Goal: Download file/media

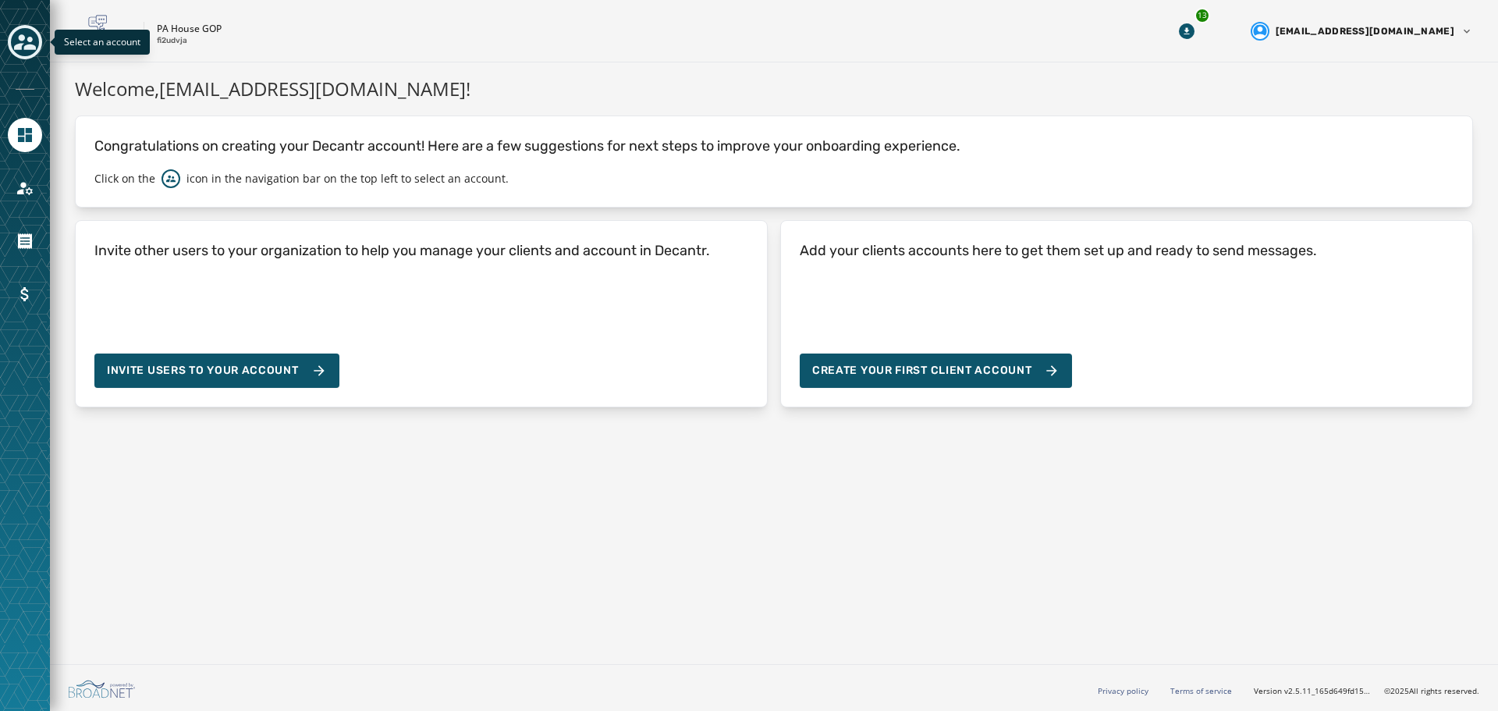
click at [27, 40] on icon "Toggle account select drawer" at bounding box center [25, 42] width 22 height 16
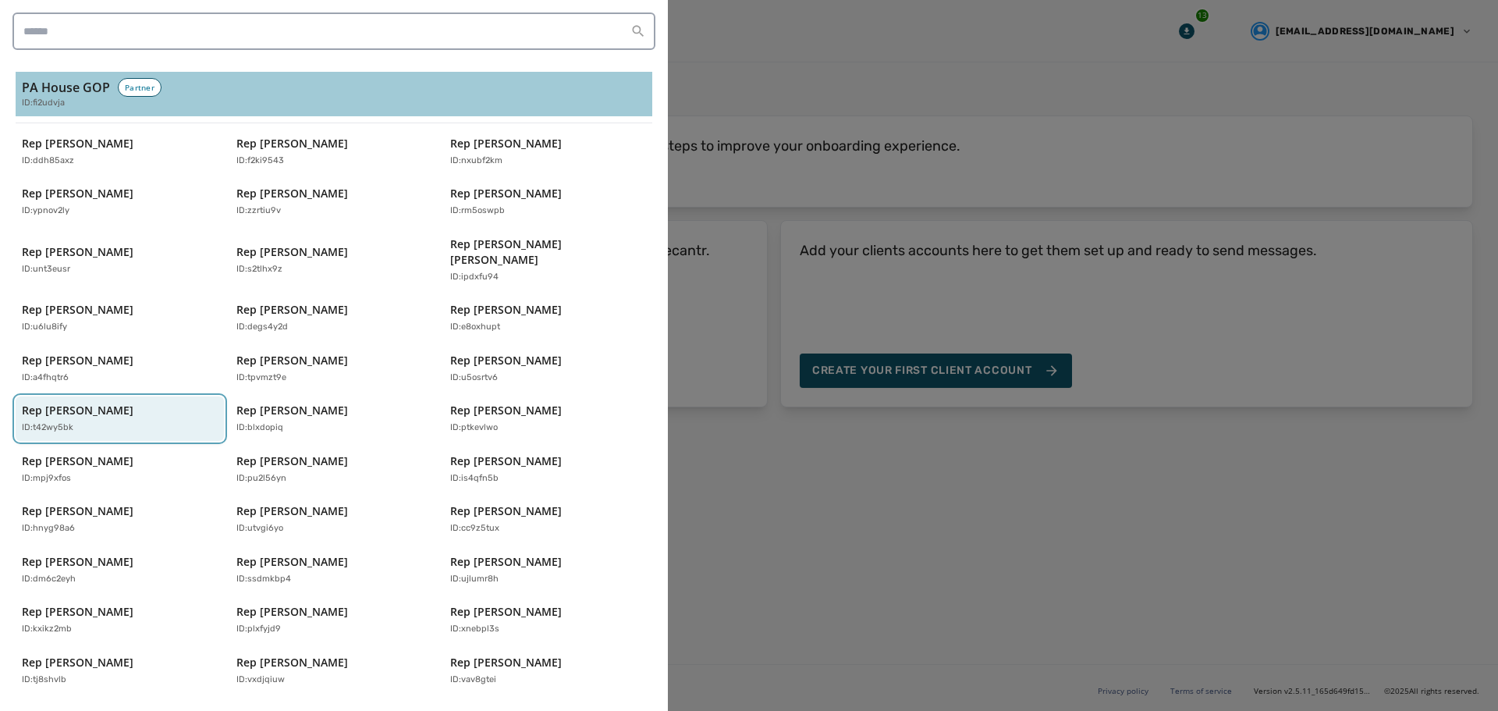
click at [98, 403] on div "Rep [PERSON_NAME] ID: t42wy5bk" at bounding box center [112, 419] width 180 height 32
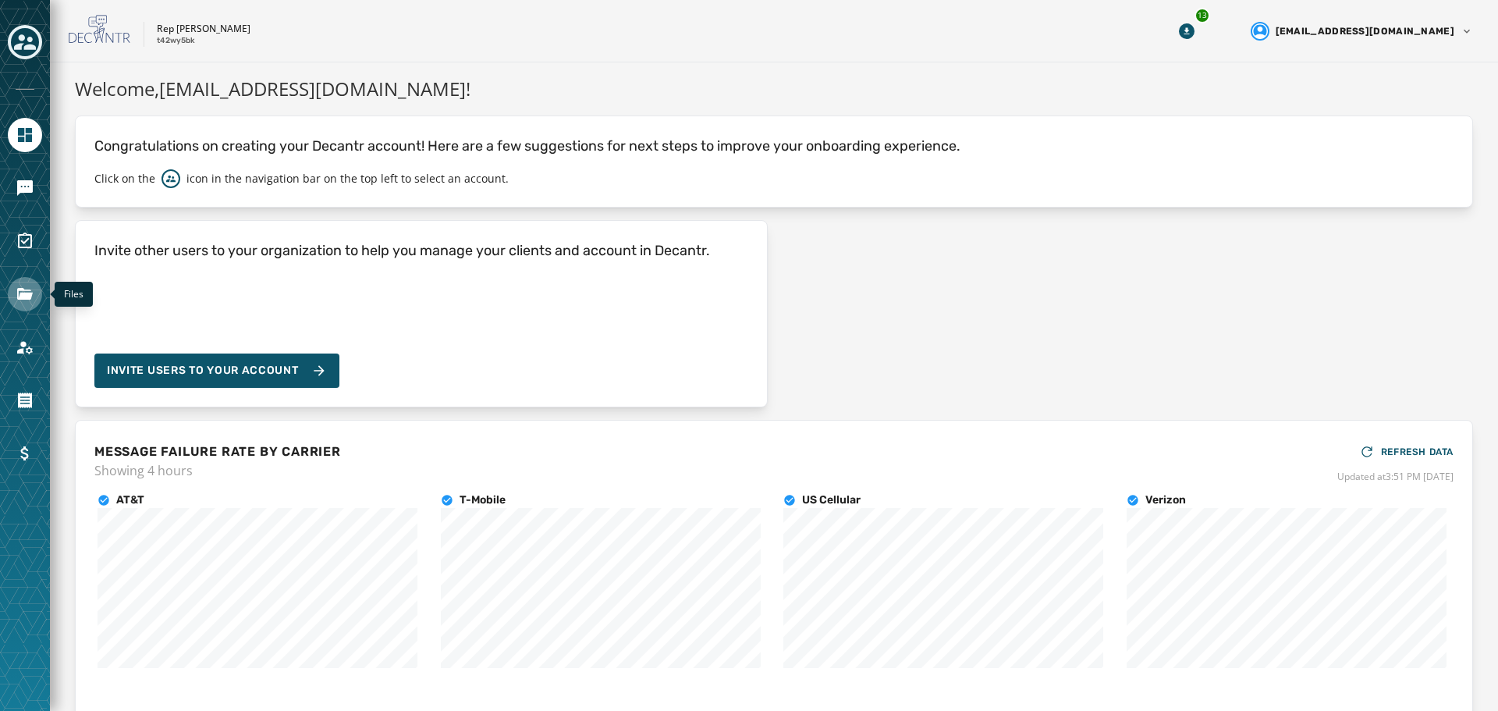
click at [23, 291] on icon "Navigate to Files" at bounding box center [25, 294] width 19 height 19
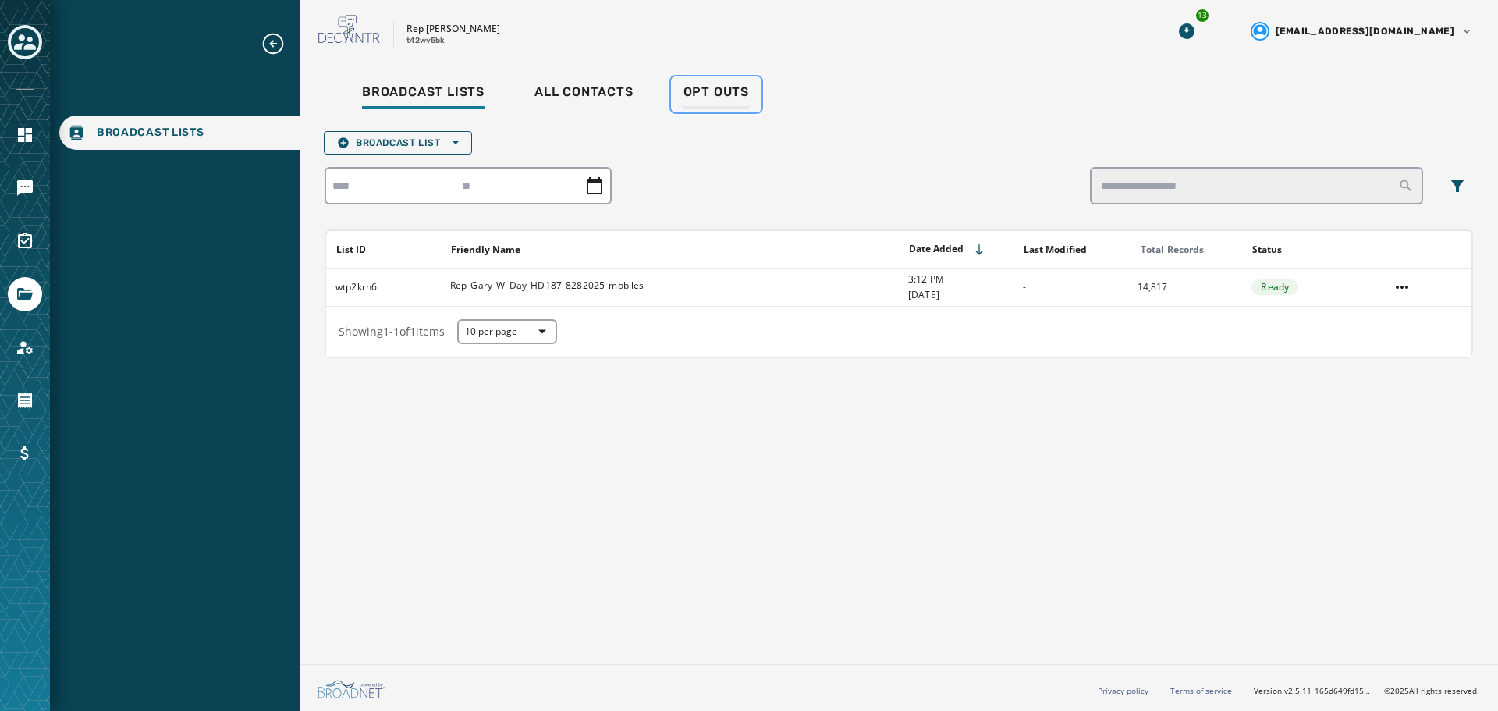
click at [729, 99] on span "Opt Outs" at bounding box center [716, 92] width 66 height 16
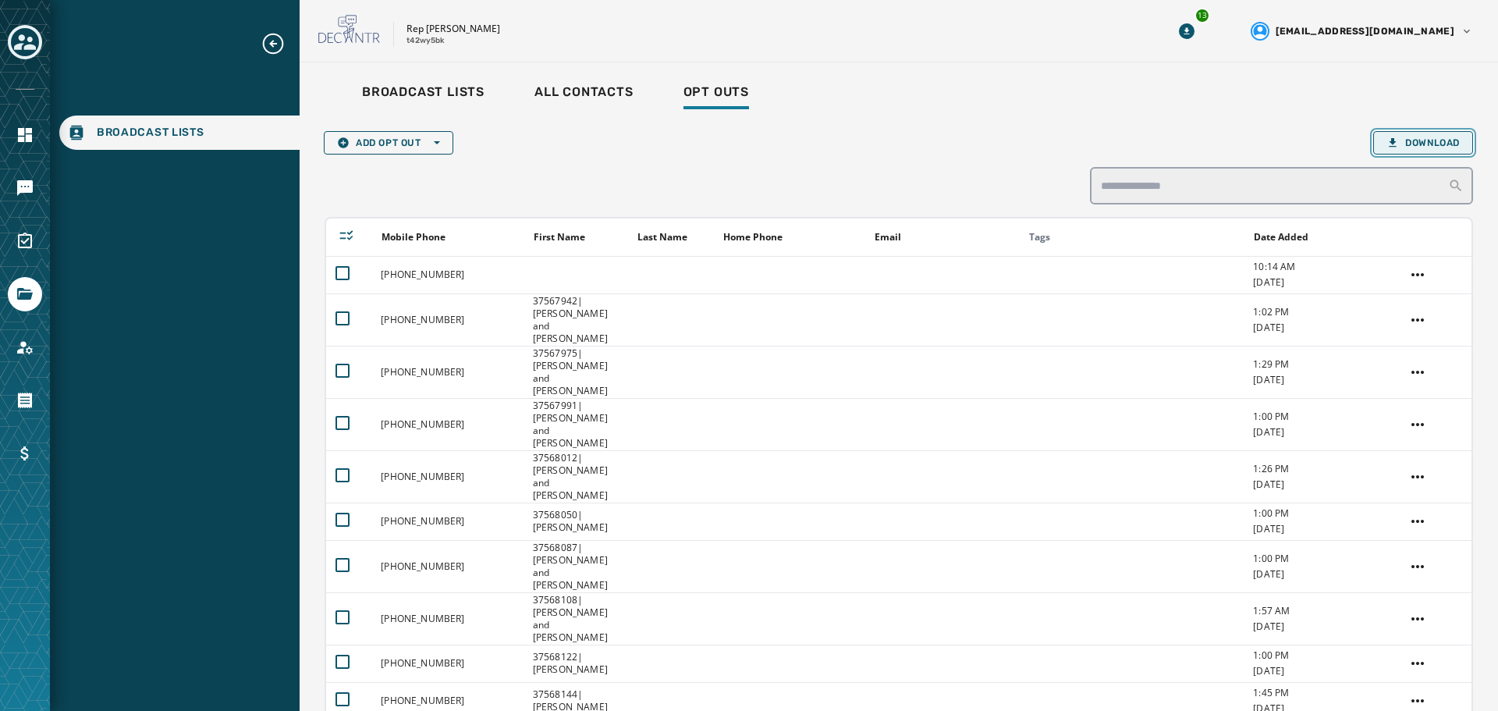
click at [1410, 142] on span "Download" at bounding box center [1422, 143] width 73 height 12
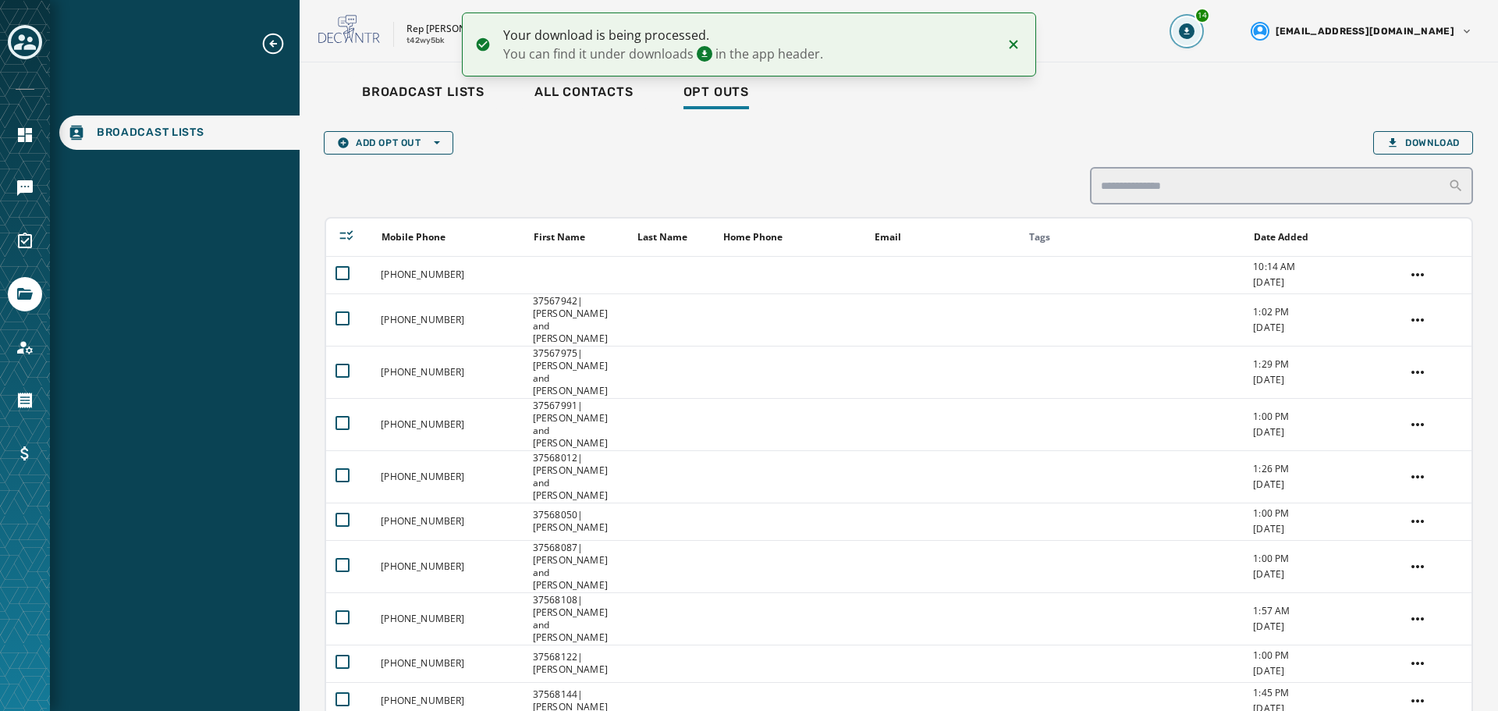
click at [1194, 34] on icon "Download Menu" at bounding box center [1187, 31] width 16 height 16
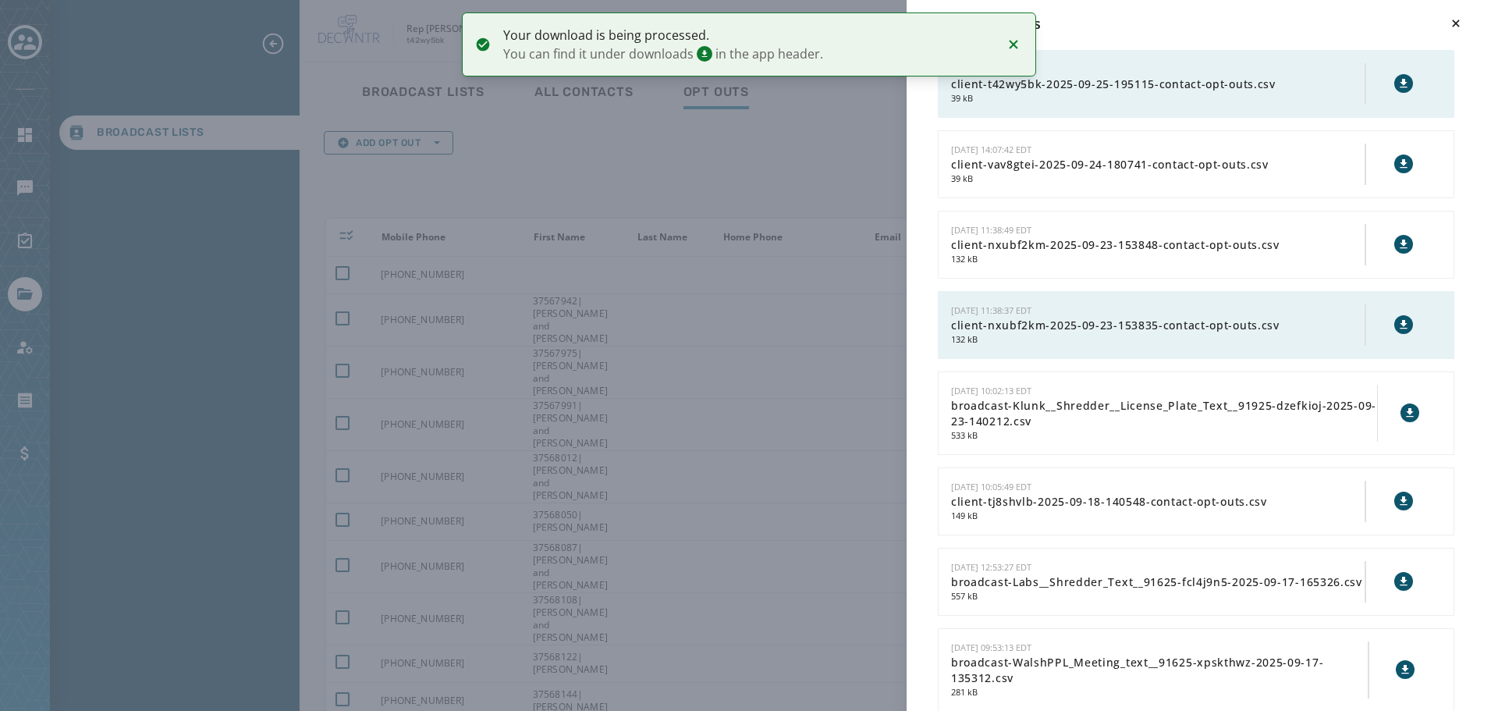
click at [1397, 77] on icon at bounding box center [1403, 83] width 12 height 12
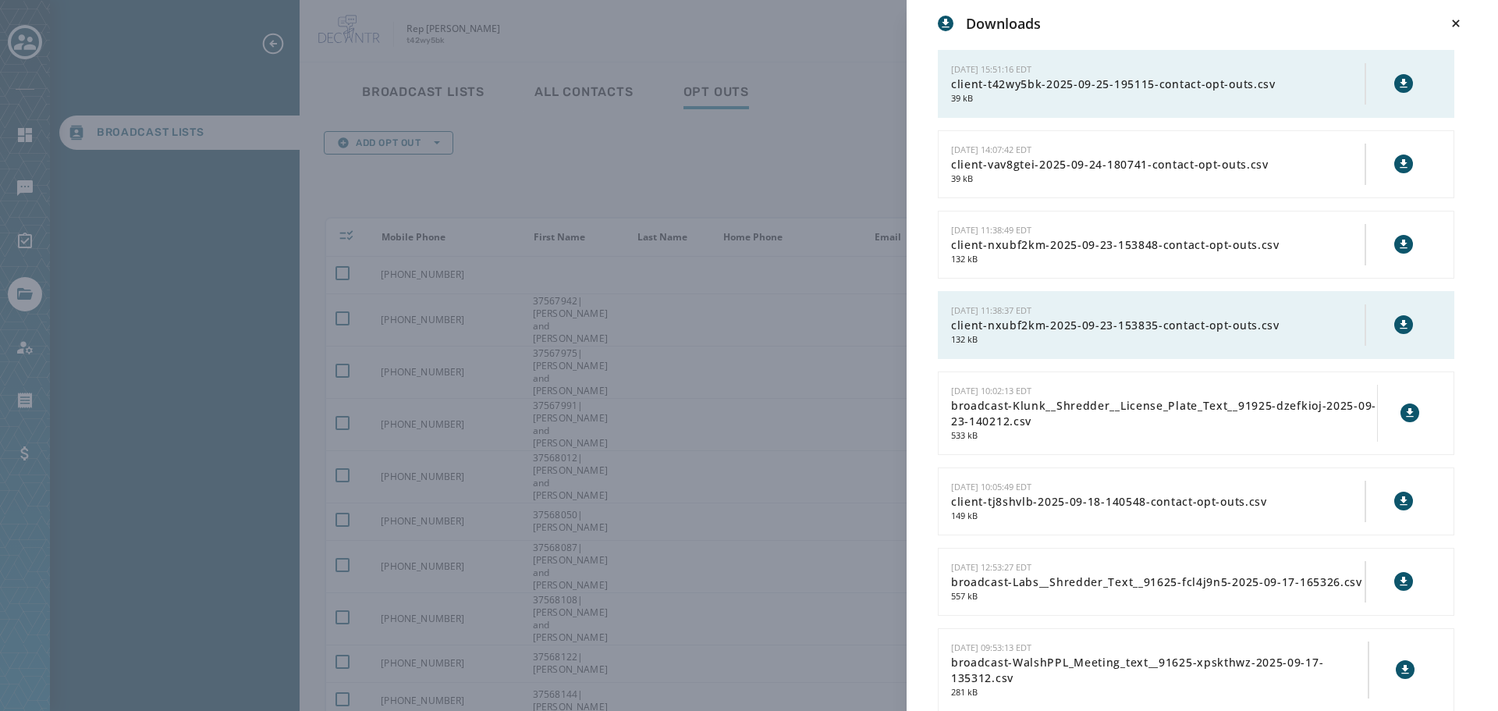
click at [789, 172] on div "Downloads [DATE] 15:51:16 EDT client-t42wy5bk-2025-09-25-195115-contact-opt-out…" at bounding box center [749, 355] width 1498 height 711
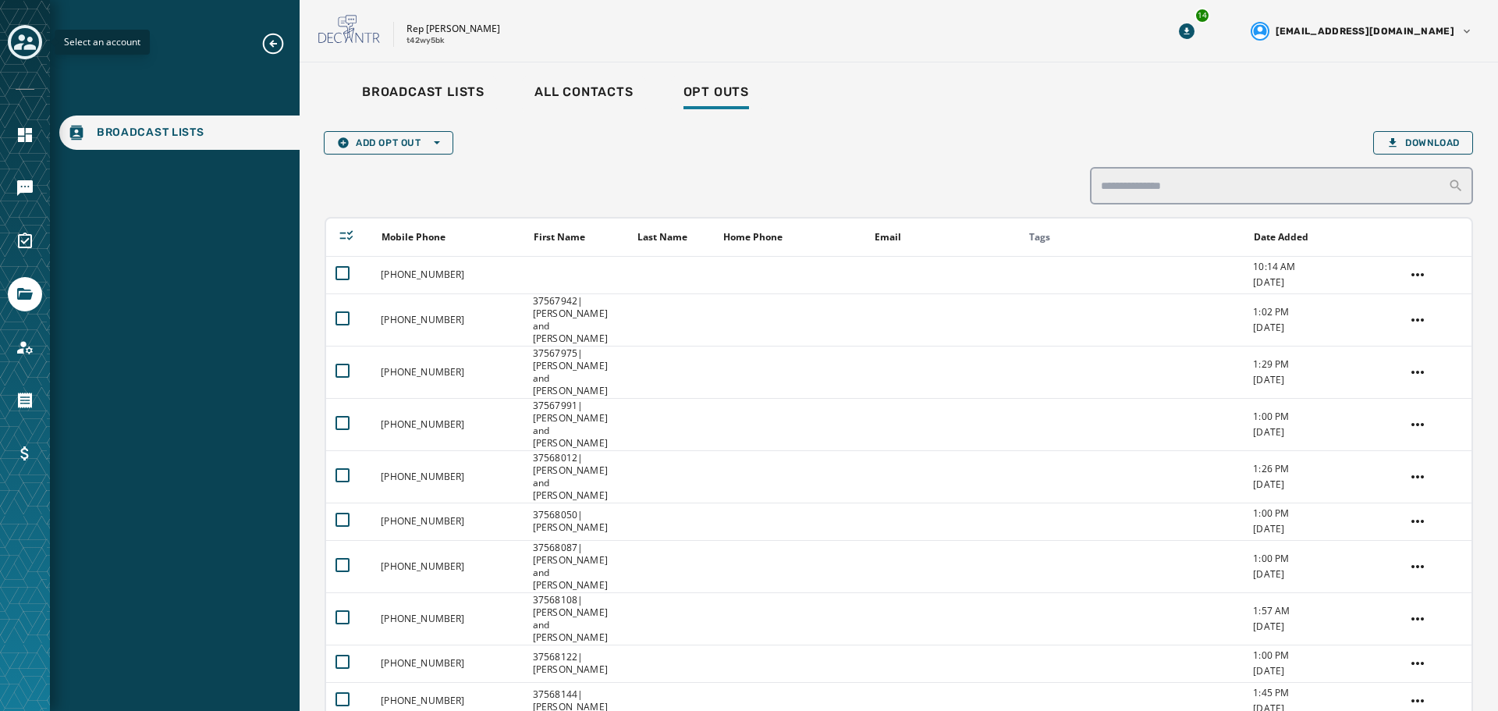
click at [20, 44] on icon "Toggle account select drawer" at bounding box center [25, 42] width 22 height 16
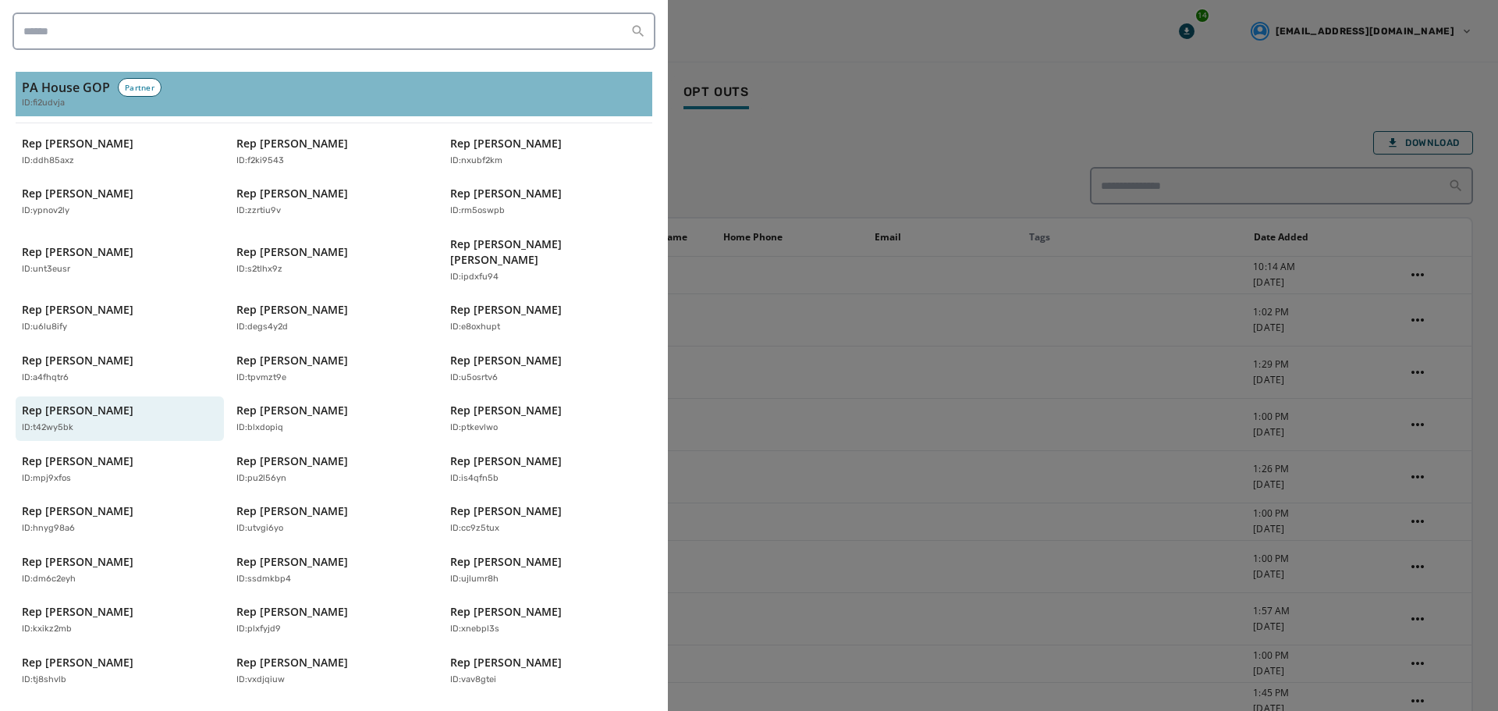
click at [48, 100] on span "ID: fi2udvja" at bounding box center [43, 103] width 43 height 13
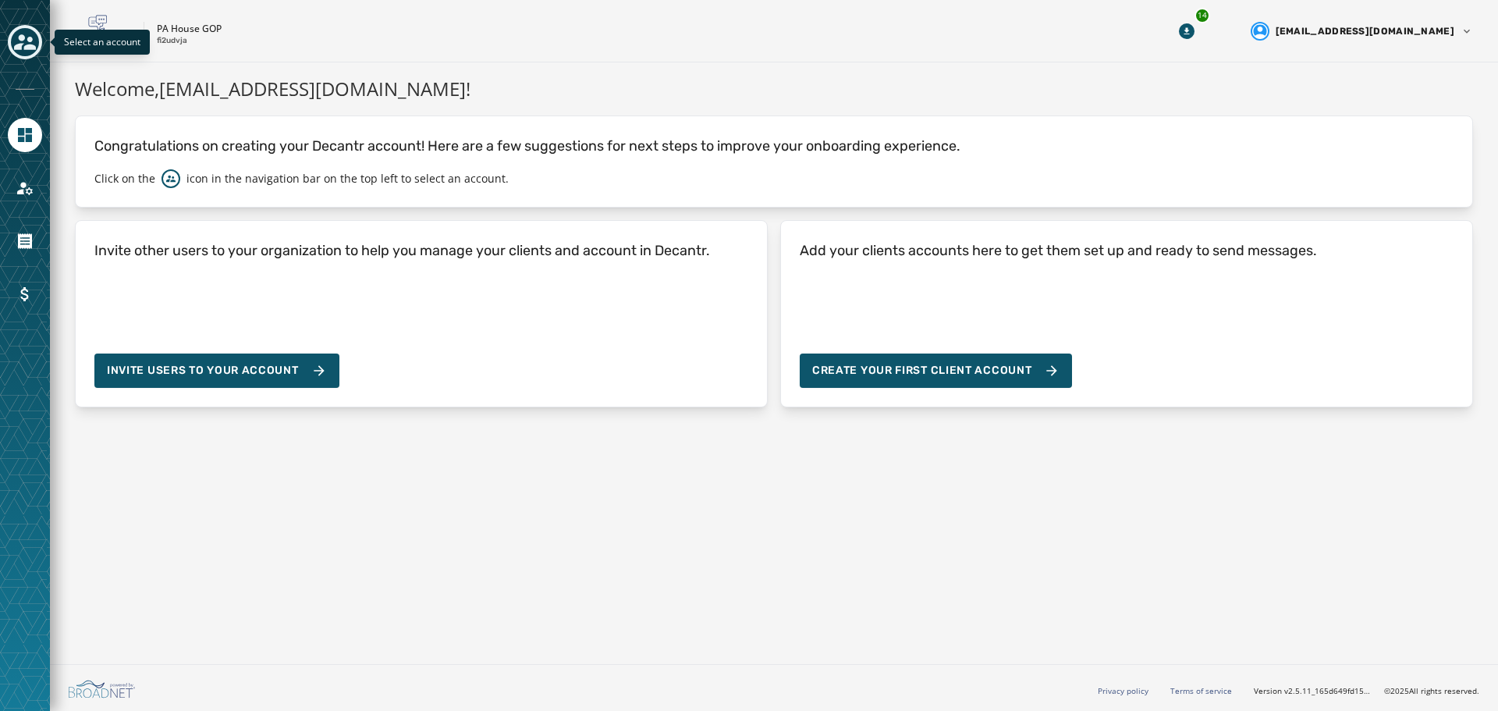
click at [27, 40] on icon "Toggle account select drawer" at bounding box center [25, 42] width 22 height 16
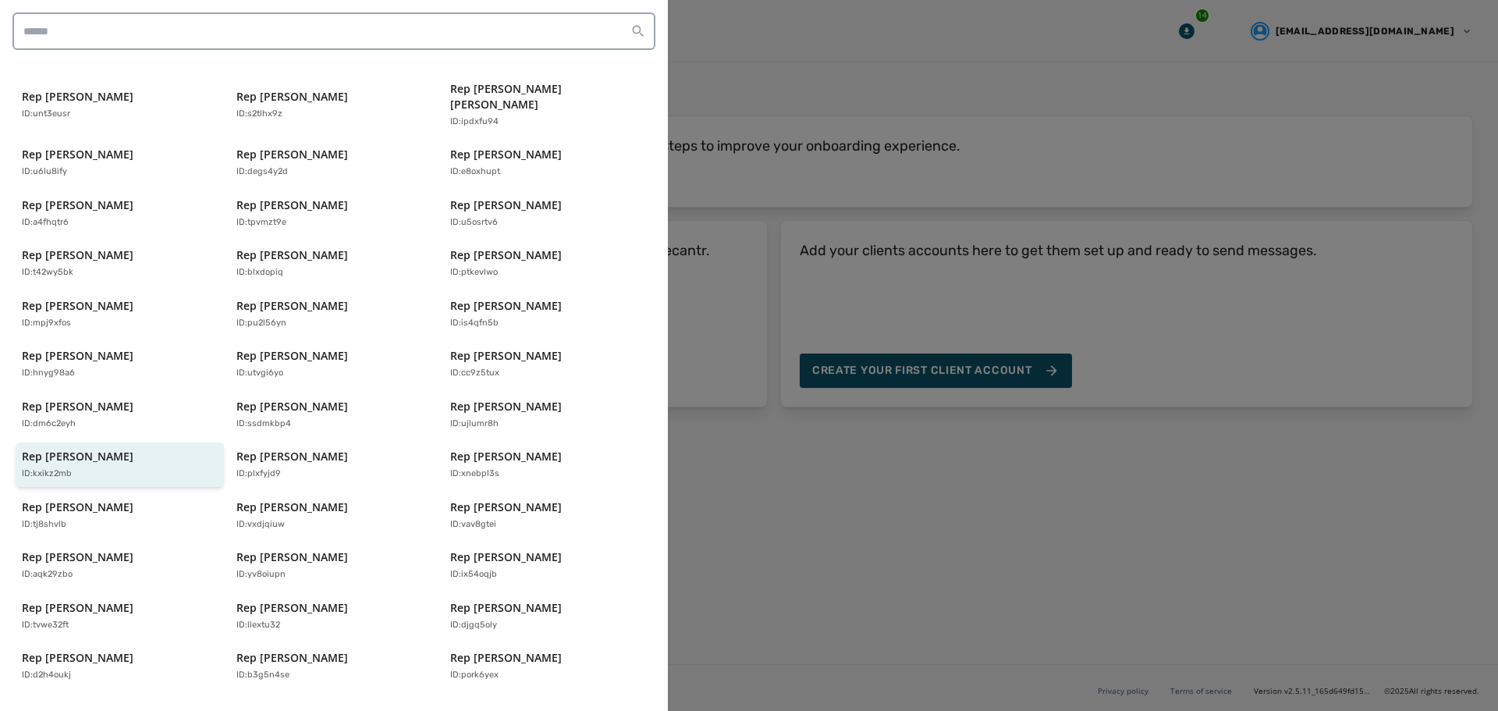
scroll to position [156, 0]
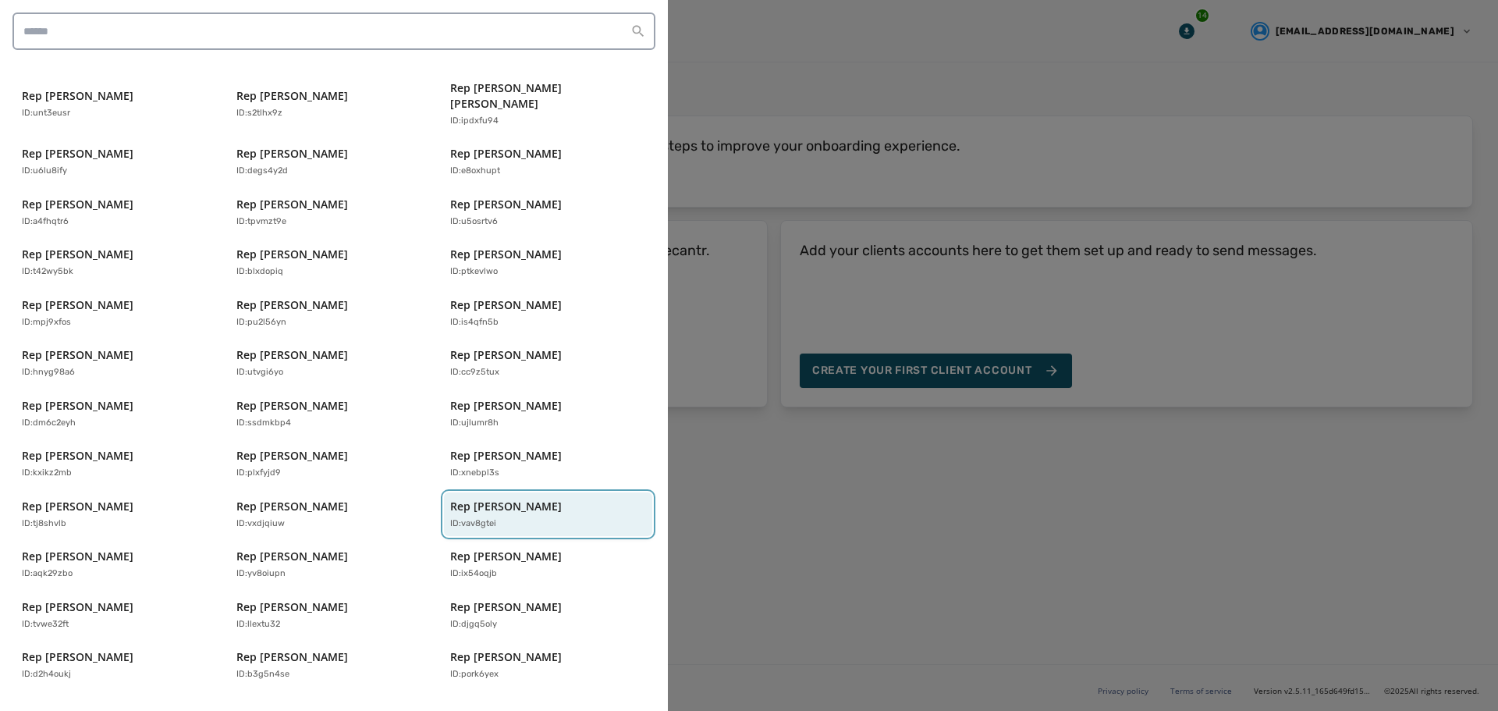
click at [483, 517] on button "Rep [PERSON_NAME] ID: vav8gtei" at bounding box center [548, 514] width 208 height 44
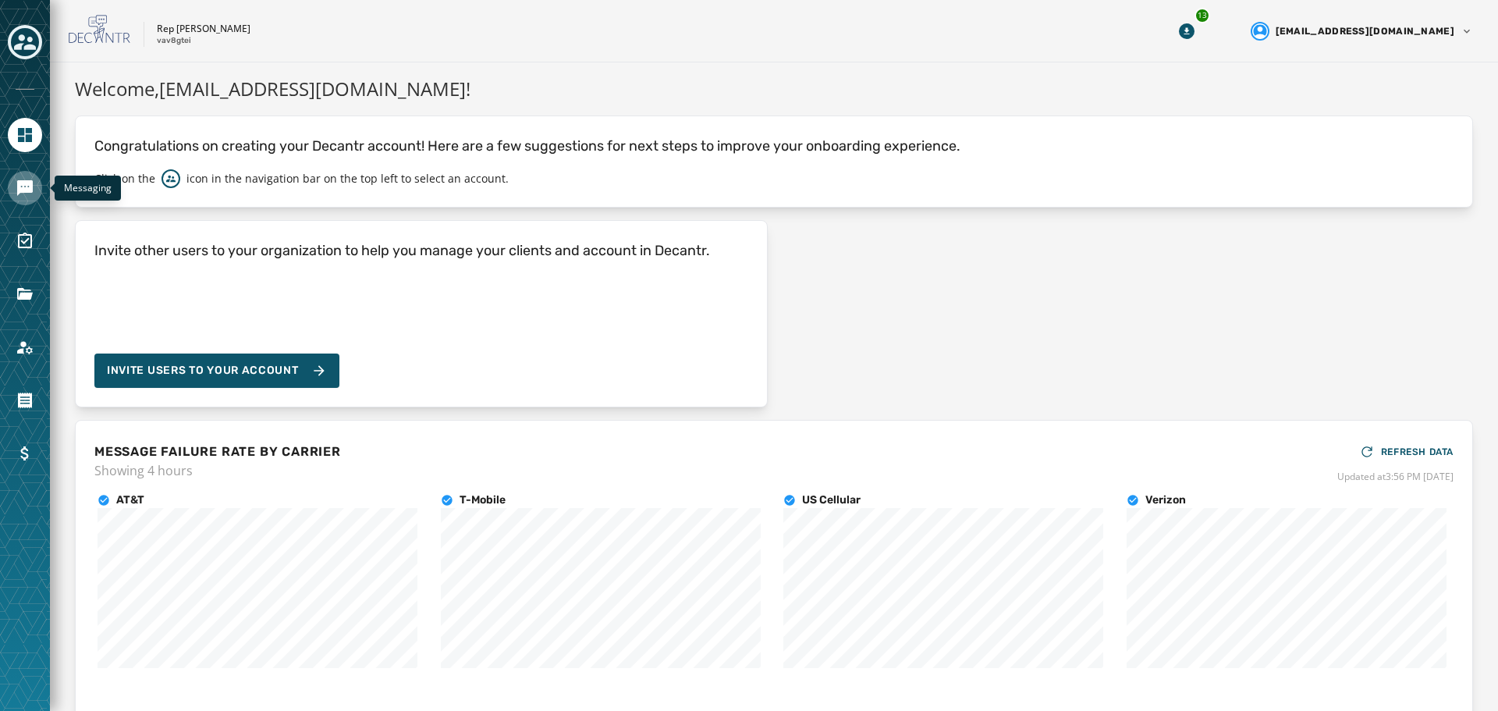
click at [17, 190] on link "Navigate to Messaging" at bounding box center [25, 188] width 34 height 34
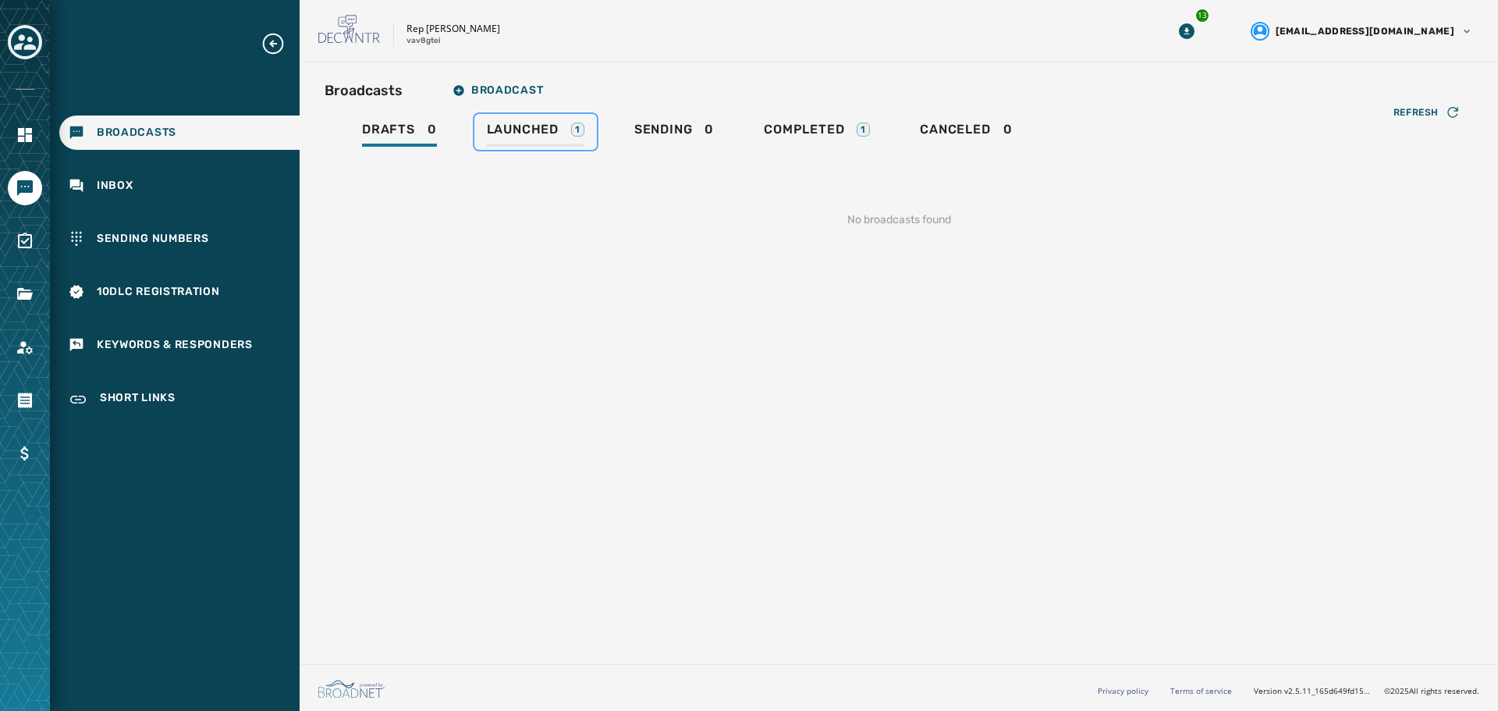
click at [530, 133] on span "Launched" at bounding box center [523, 130] width 72 height 16
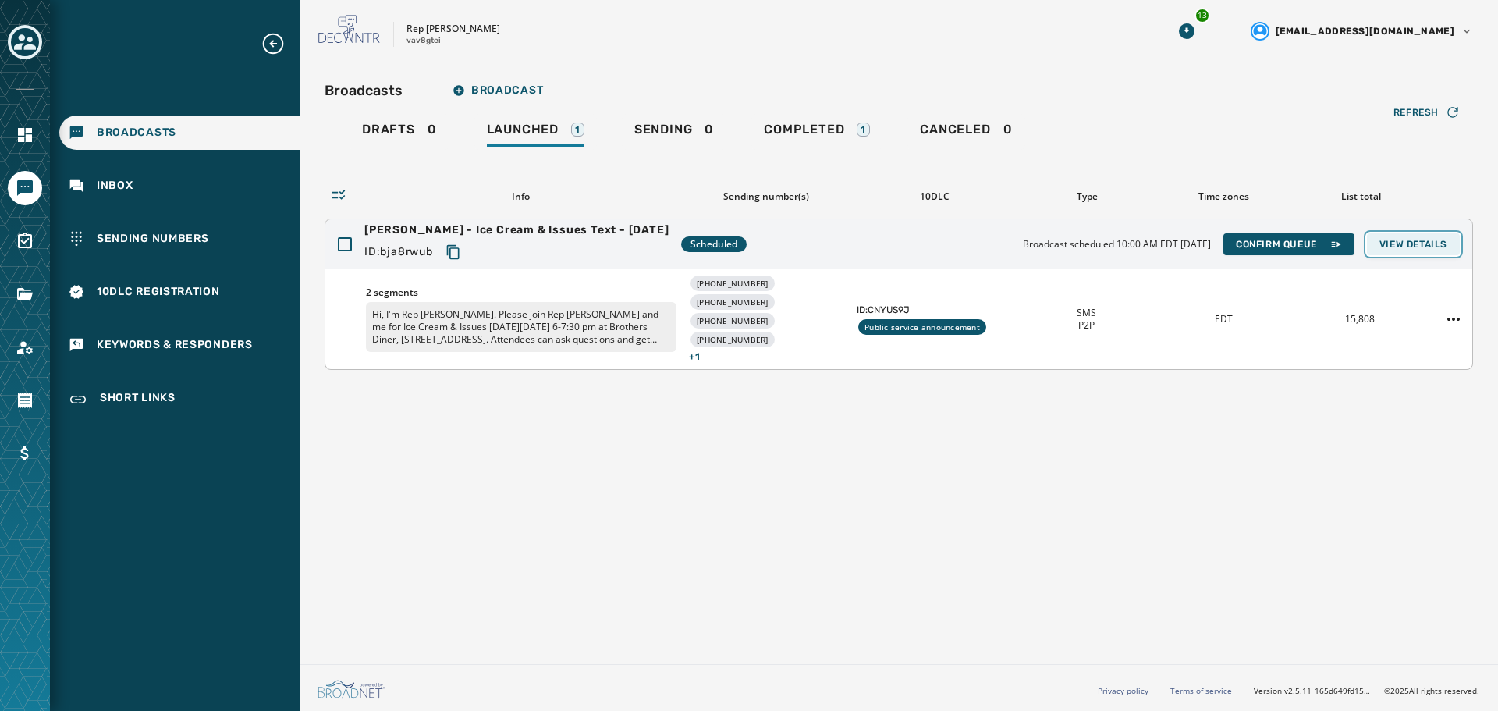
click at [1407, 245] on span "View Details" at bounding box center [1413, 244] width 68 height 12
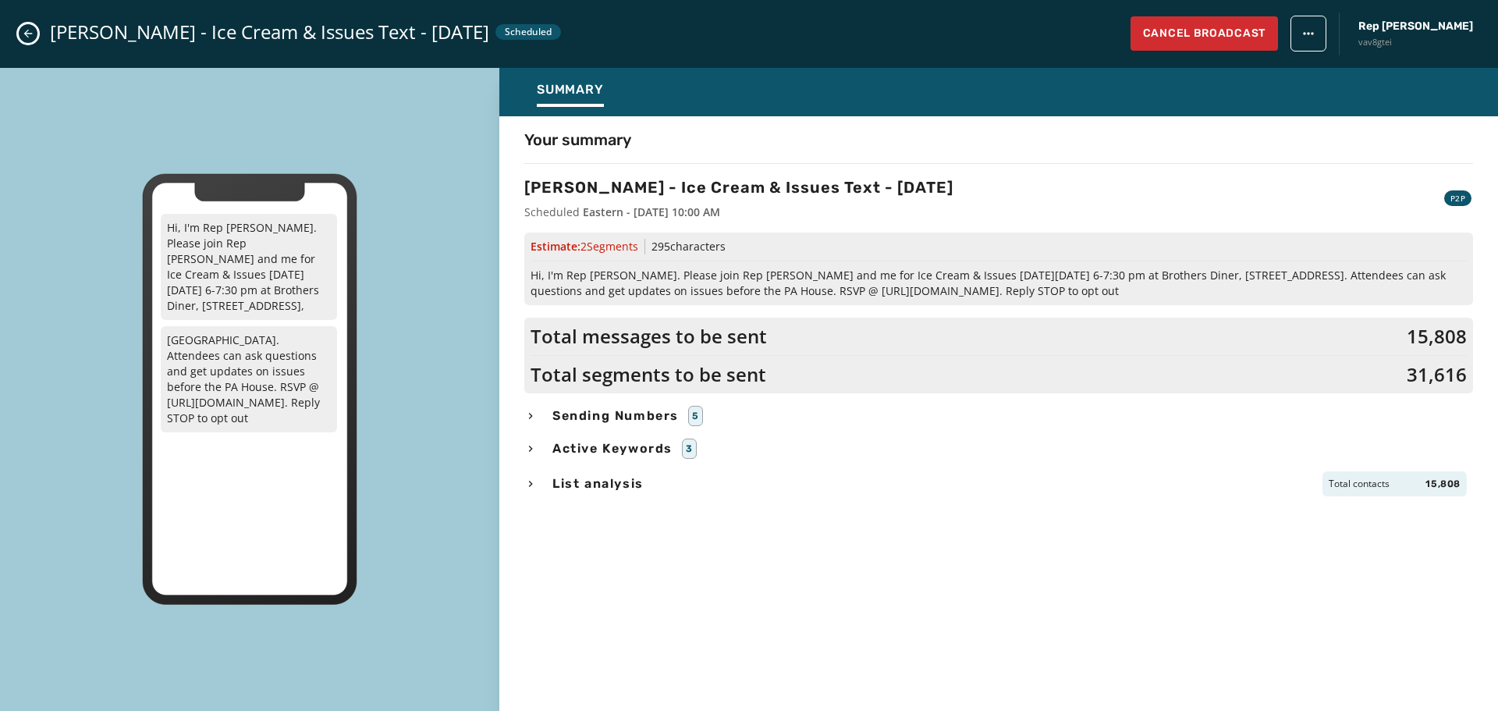
click at [32, 30] on icon "Close admin drawer" at bounding box center [28, 33] width 12 height 12
